Goal: Task Accomplishment & Management: Use online tool/utility

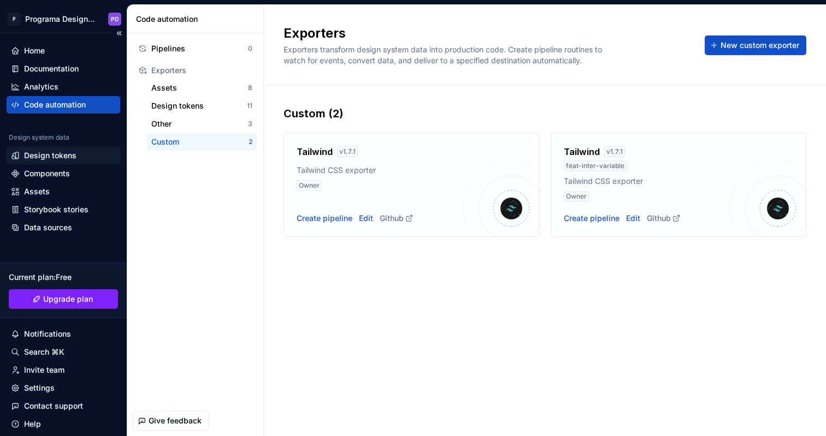
click at [51, 155] on div "Design tokens" at bounding box center [50, 155] width 52 height 11
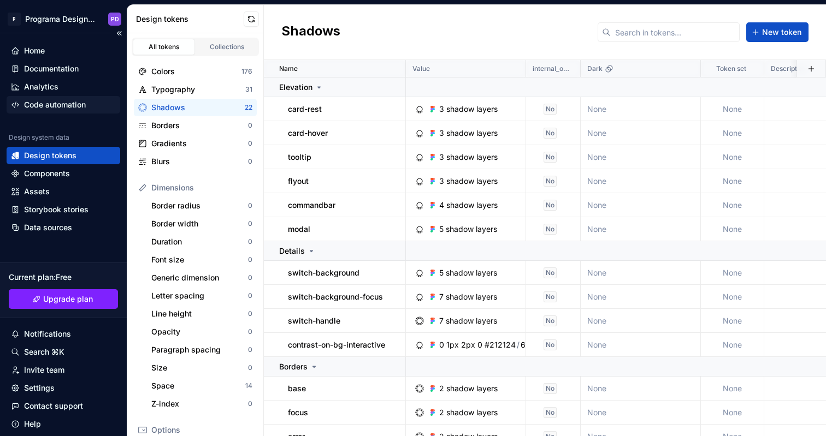
click at [70, 104] on div "Code automation" at bounding box center [55, 104] width 62 height 11
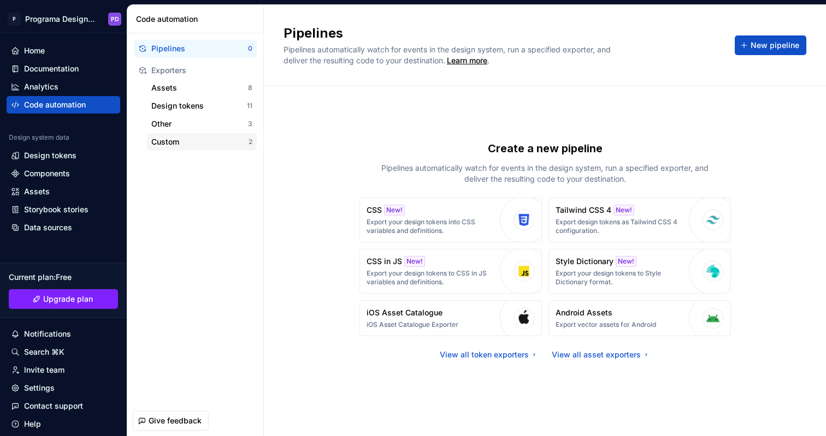
click at [165, 142] on div "Custom" at bounding box center [199, 142] width 97 height 11
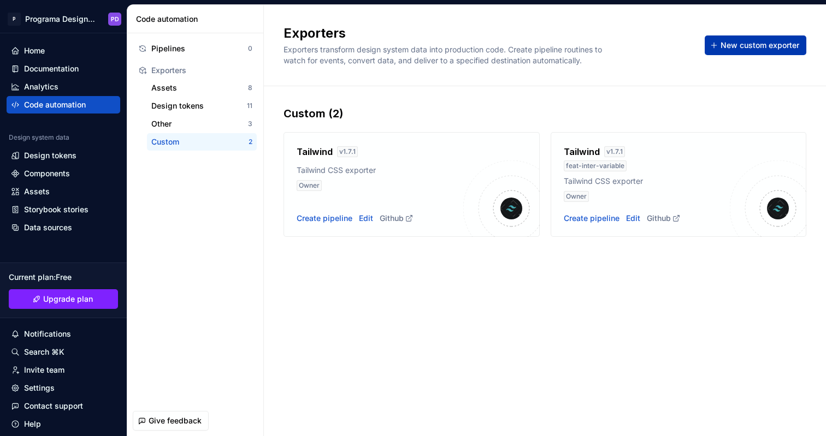
click at [764, 42] on span "New custom exporter" at bounding box center [759, 45] width 79 height 11
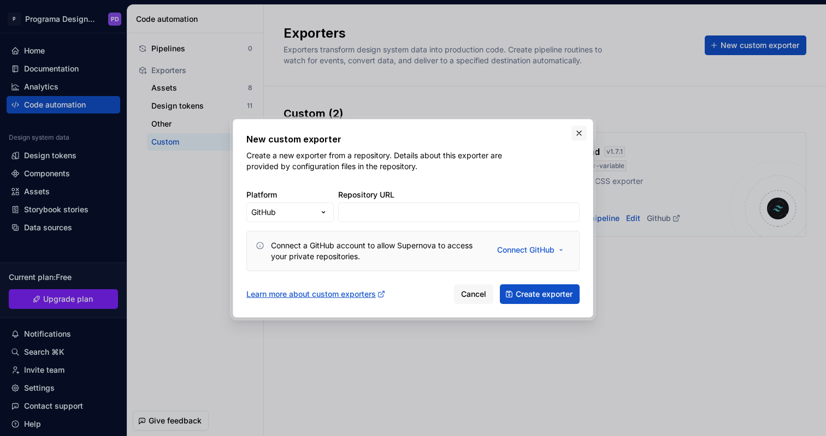
click at [581, 131] on button "button" at bounding box center [578, 133] width 15 height 15
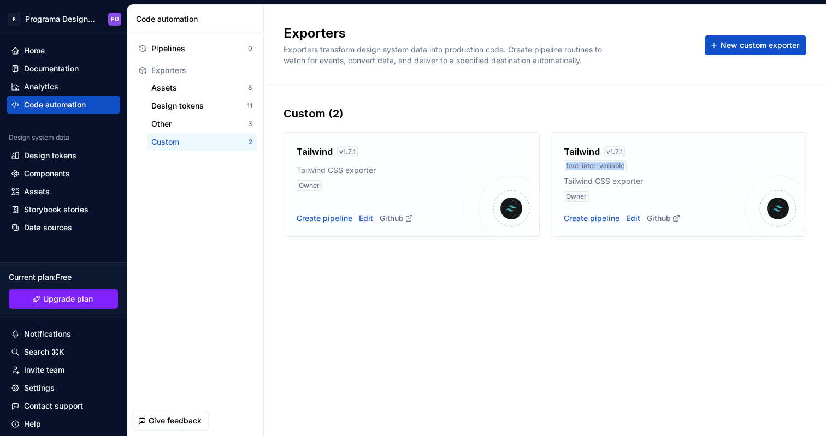
drag, startPoint x: 566, startPoint y: 166, endPoint x: 627, endPoint y: 169, distance: 60.7
click at [627, 169] on div "feat-inter-variable" at bounding box center [647, 166] width 167 height 11
click at [605, 218] on div "Create pipeline" at bounding box center [592, 218] width 56 height 11
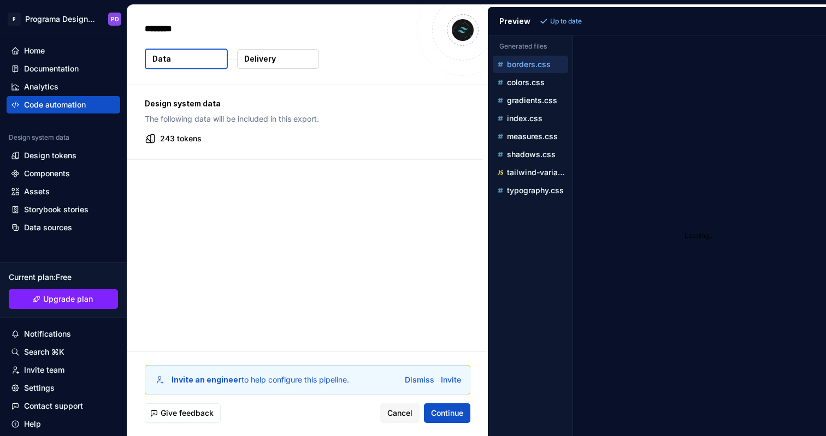
type textarea "*"
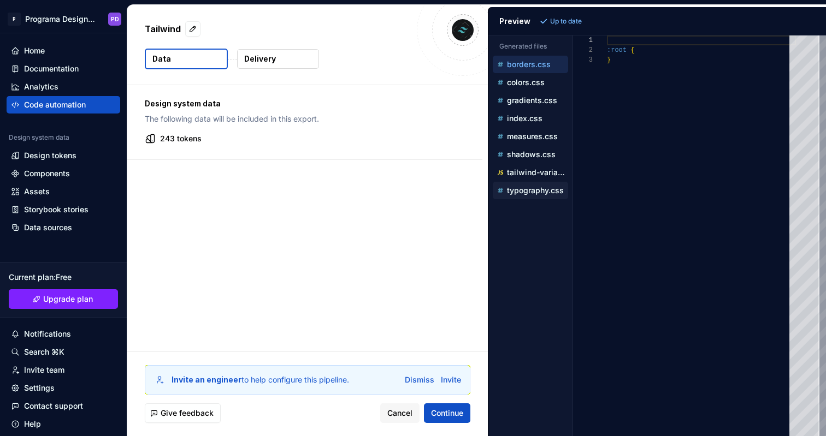
click at [535, 195] on div "typography.css" at bounding box center [531, 190] width 73 height 11
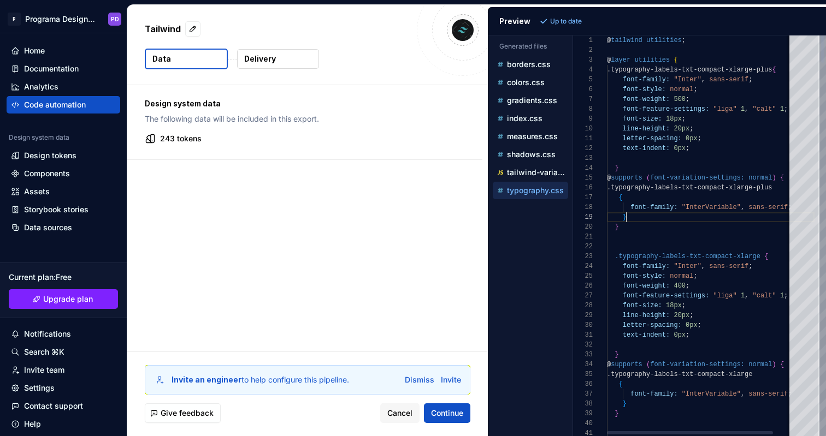
scroll to position [79, 20]
type textarea "**********"
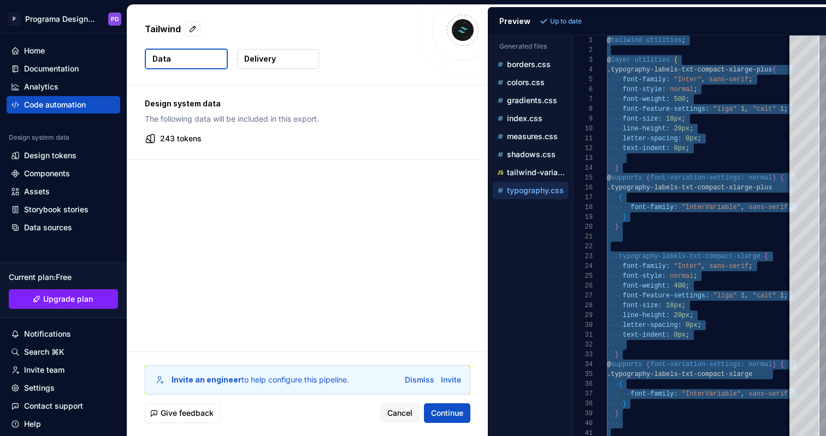
click at [546, 187] on p "typography.css" at bounding box center [535, 190] width 57 height 9
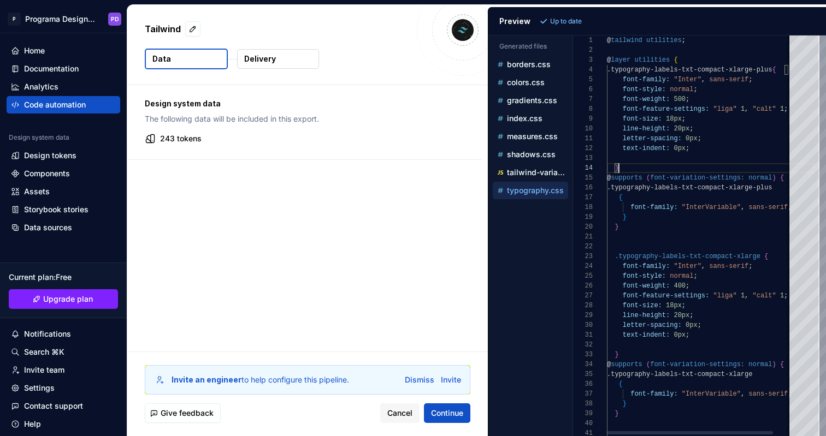
scroll to position [29, 12]
type textarea "**********"
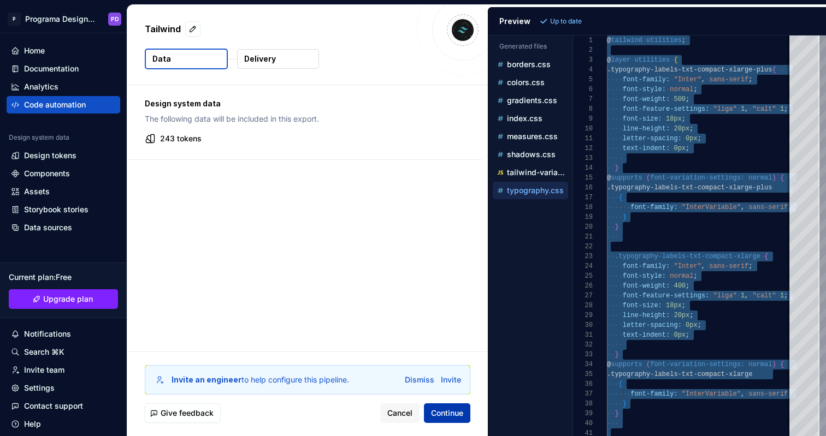
click at [450, 415] on span "Continue" at bounding box center [447, 413] width 32 height 11
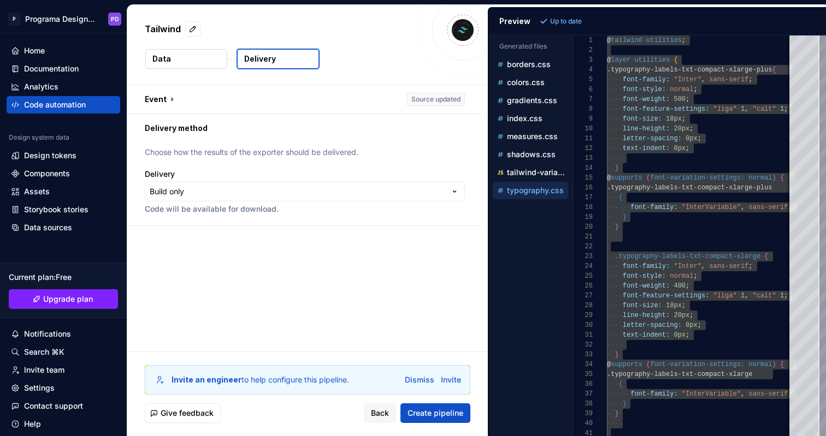
click at [292, 197] on html "**********" at bounding box center [413, 218] width 826 height 436
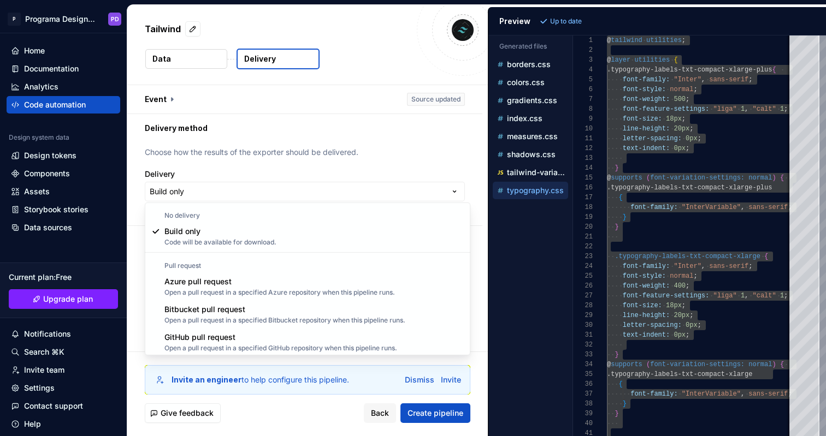
select select "******"
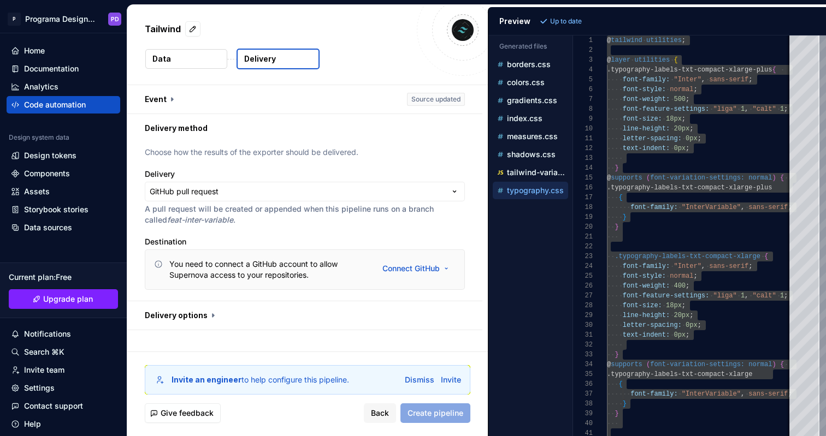
click at [211, 314] on button "button" at bounding box center [304, 316] width 355 height 28
click at [170, 96] on button "button" at bounding box center [304, 99] width 355 height 28
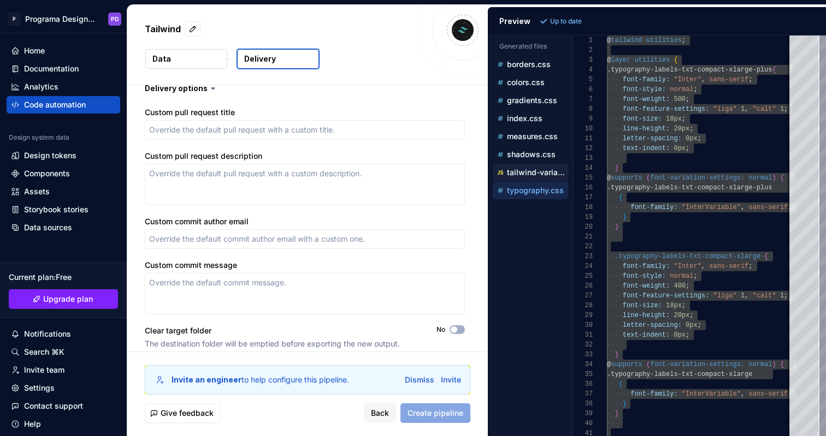
scroll to position [426, 0]
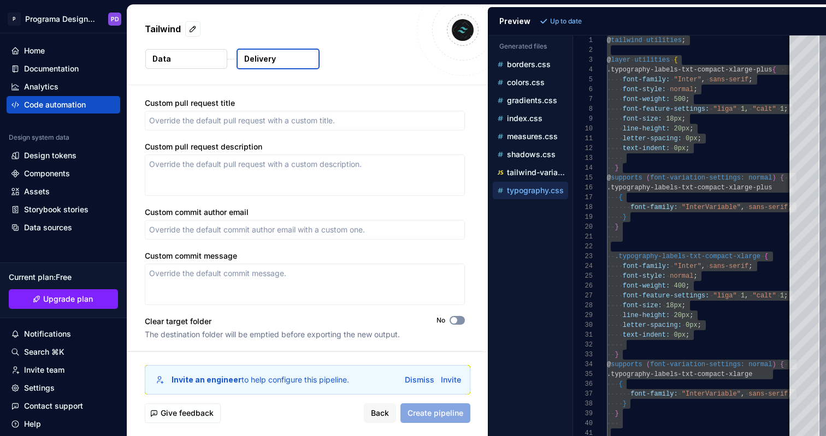
click at [464, 321] on button "No" at bounding box center [457, 320] width 15 height 9
click at [464, 321] on span "button" at bounding box center [460, 320] width 7 height 7
type textarea "*"
